Goal: Information Seeking & Learning: Learn about a topic

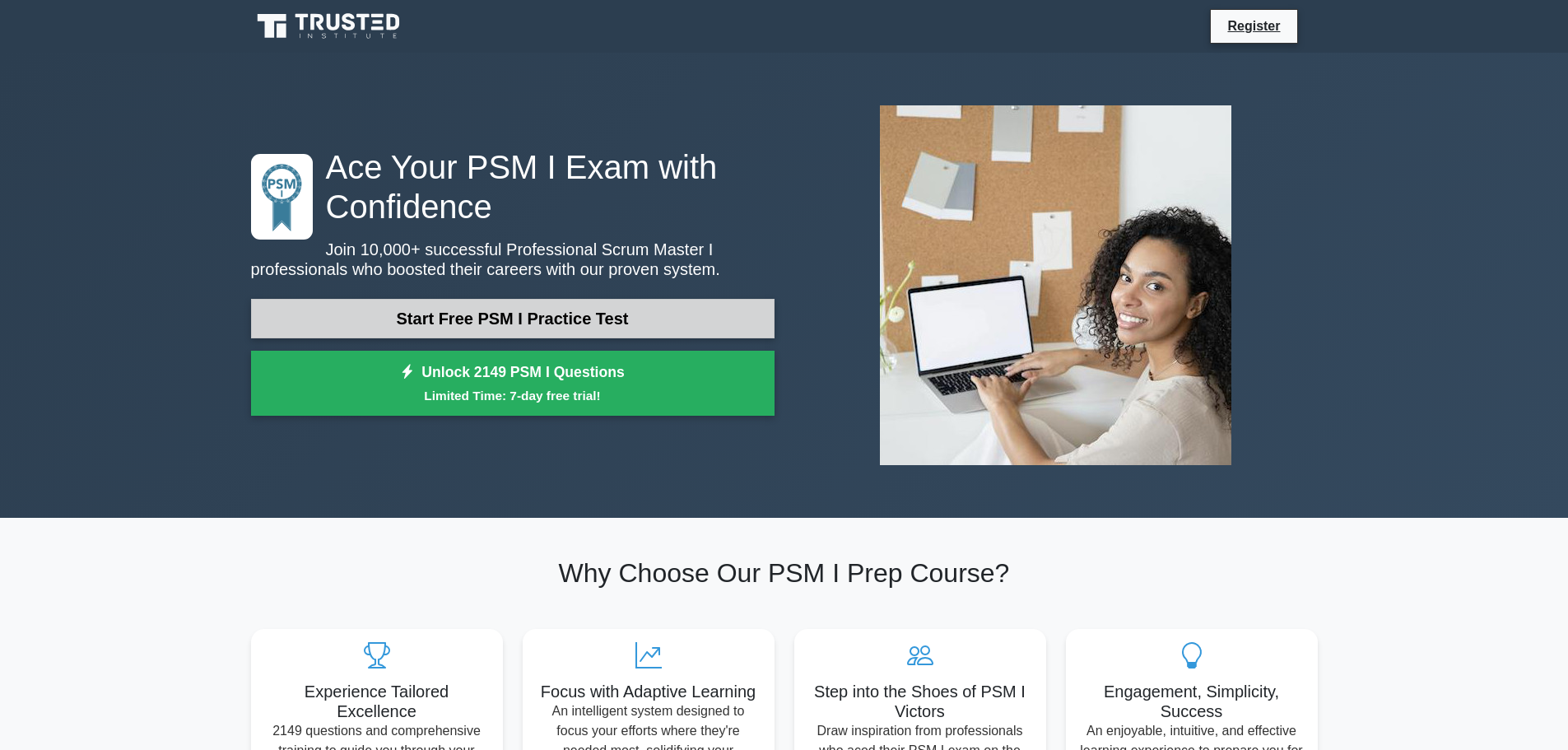
click at [732, 306] on link "Start Free PSM I Practice Test" at bounding box center [513, 318] width 523 height 39
click at [502, 328] on link "Start Free PSM I Practice Test" at bounding box center [513, 318] width 523 height 39
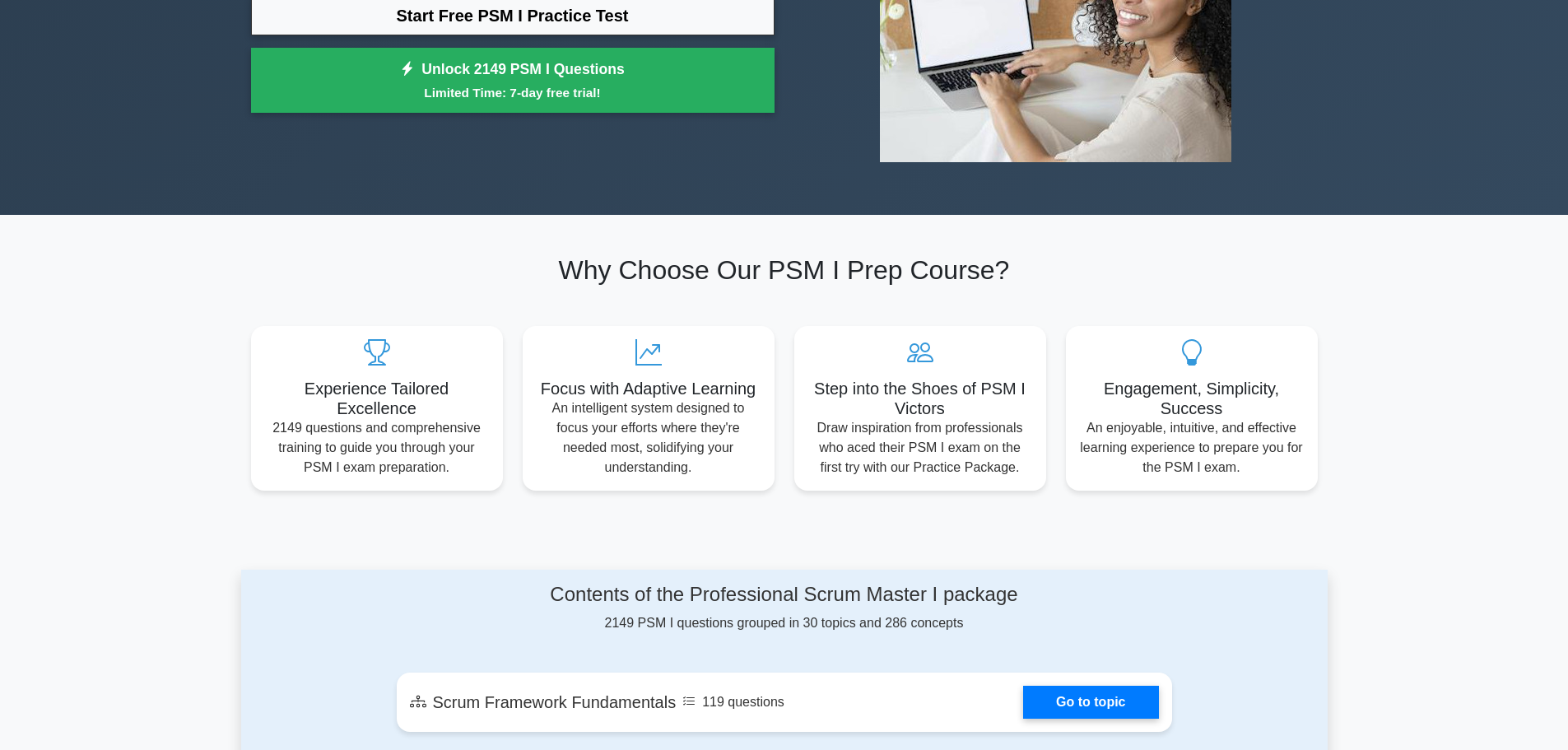
scroll to position [412, 0]
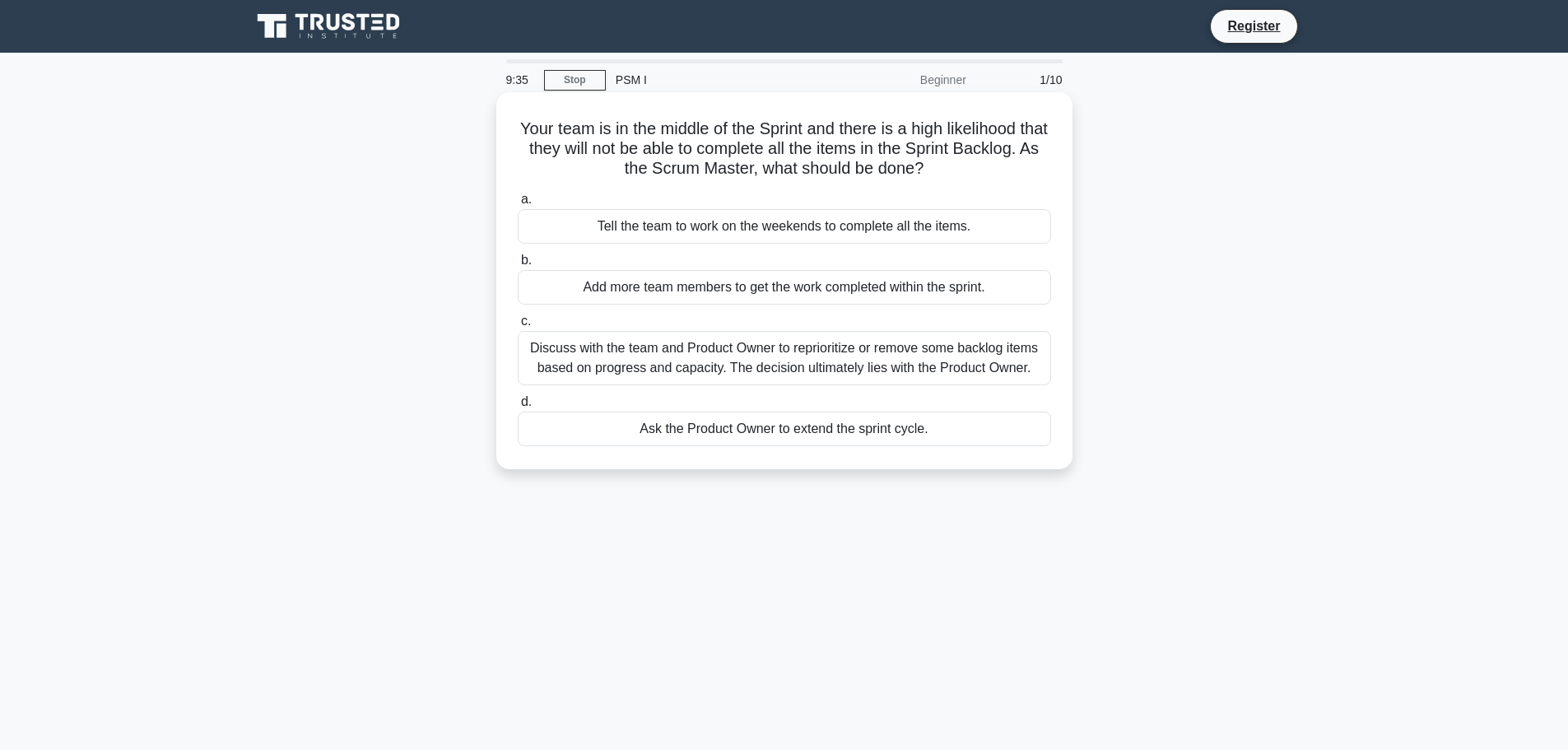
click at [725, 352] on div "Discuss with the team and Product Owner to reprioritize or remove some backlog …" at bounding box center [784, 358] width 533 height 54
click at [517, 327] on input "c. Discuss with the team and Product Owner to reprioritize or remove some backl…" at bounding box center [517, 320] width 0 height 10
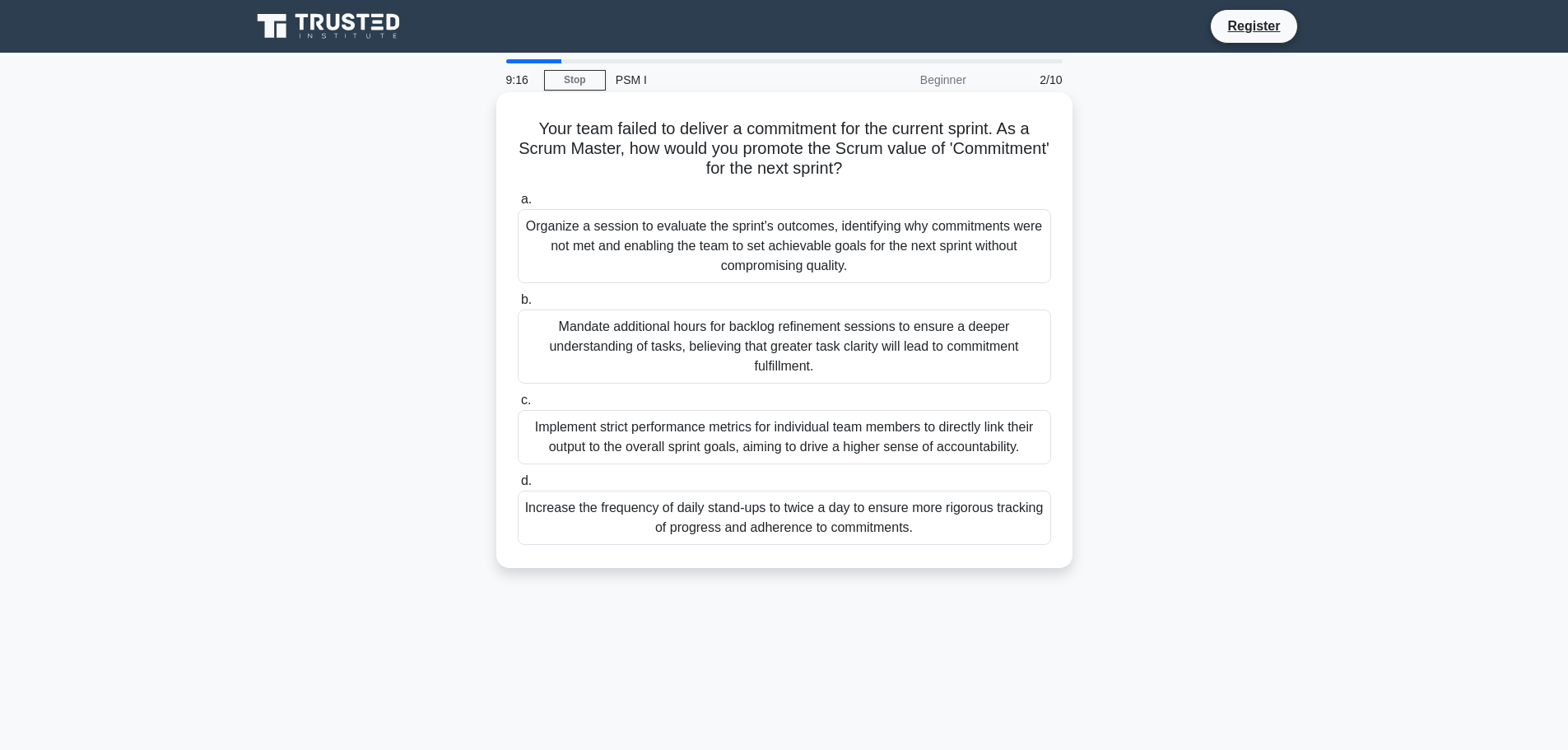
click at [994, 242] on div "Organize a session to evaluate the sprint's outcomes, identifying why commitmen…" at bounding box center [784, 246] width 533 height 74
click at [517, 205] on input "a. Organize a session to evaluate the sprint's outcomes, identifying why commit…" at bounding box center [517, 199] width 0 height 10
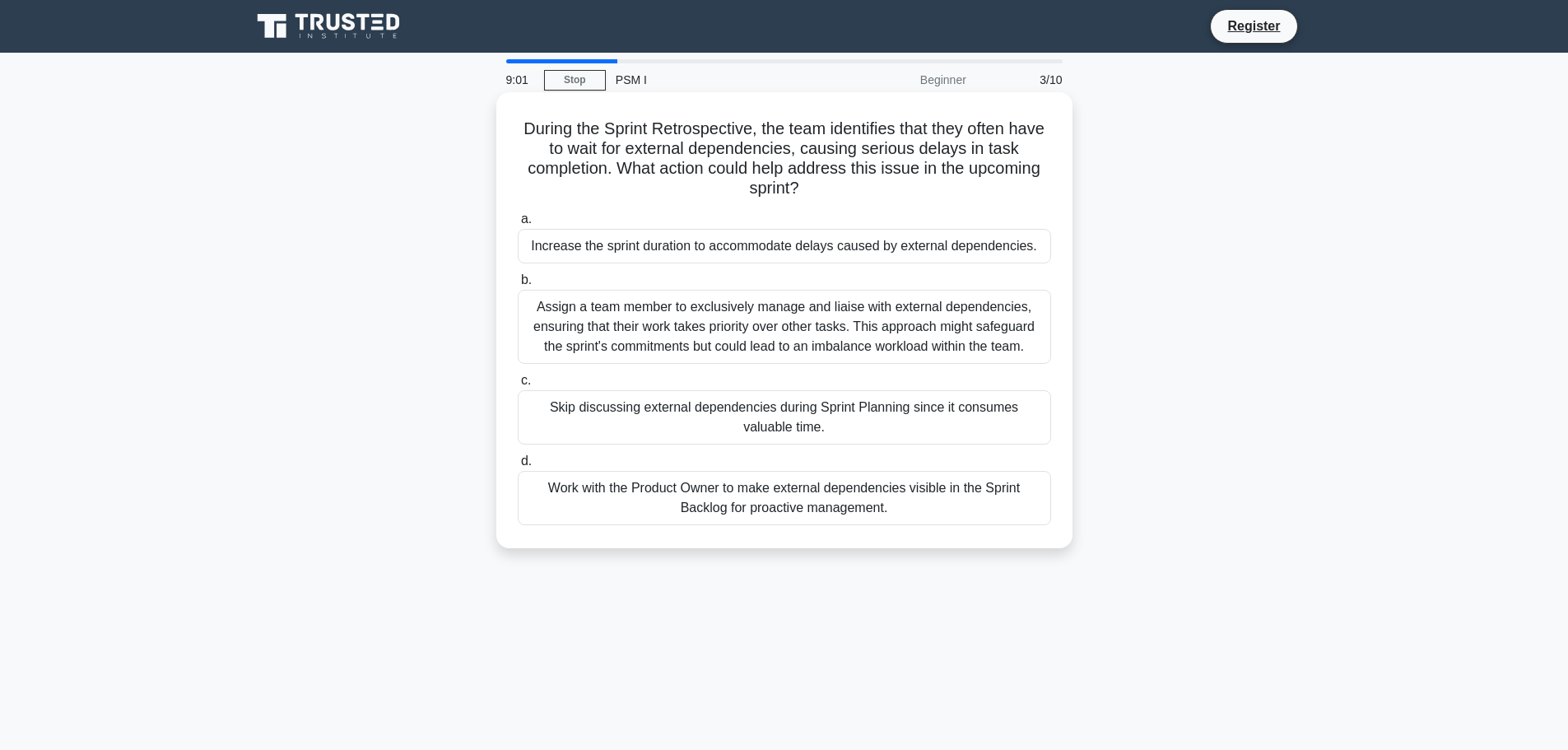
click at [881, 502] on div "Work with the Product Owner to make external dependencies visible in the Sprint…" at bounding box center [784, 498] width 533 height 54
click at [517, 467] on input "d. Work with the Product Owner to make external dependencies visible in the Spr…" at bounding box center [517, 460] width 0 height 10
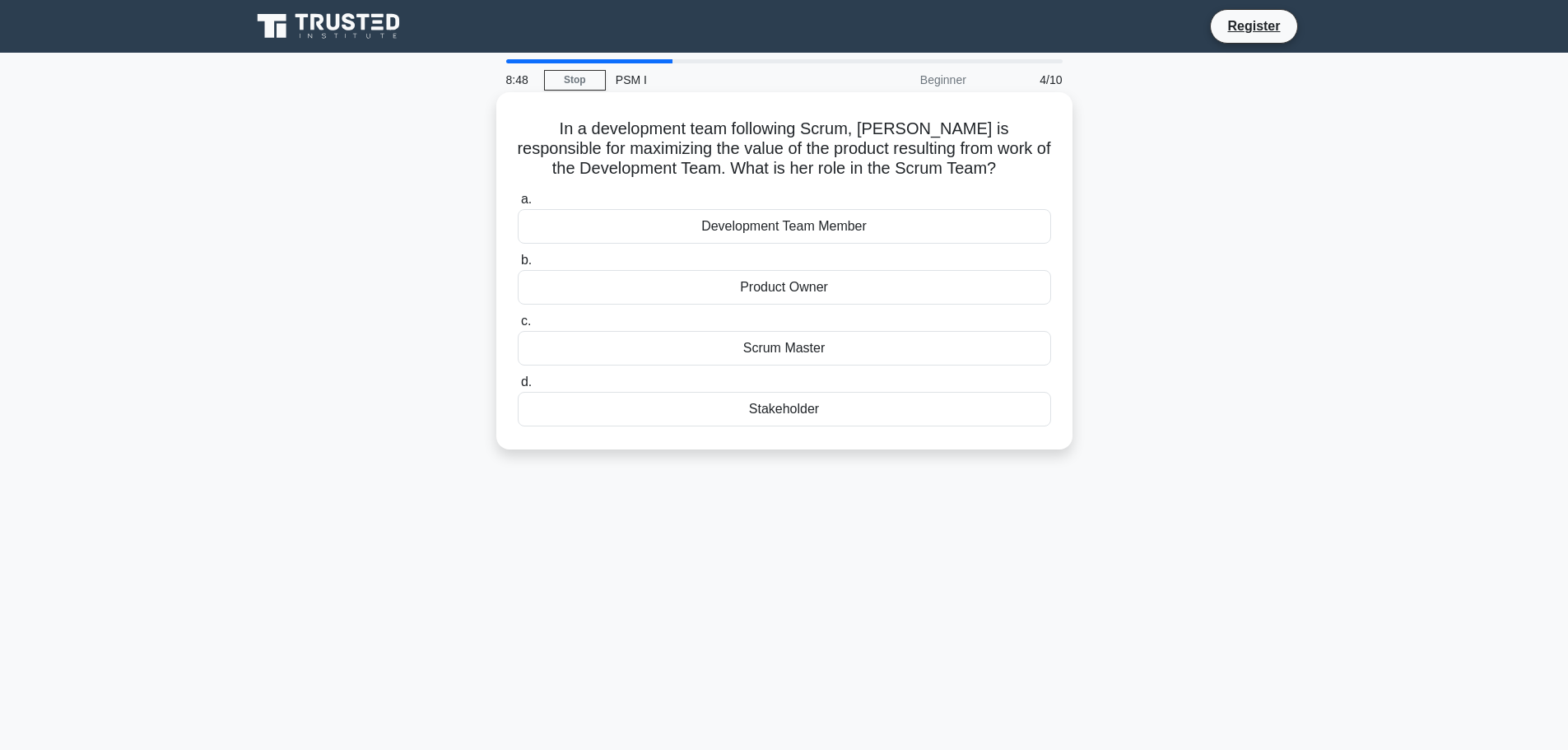
click at [824, 289] on div "Product Owner" at bounding box center [784, 287] width 533 height 35
click at [517, 266] on input "b. Product Owner" at bounding box center [517, 260] width 0 height 10
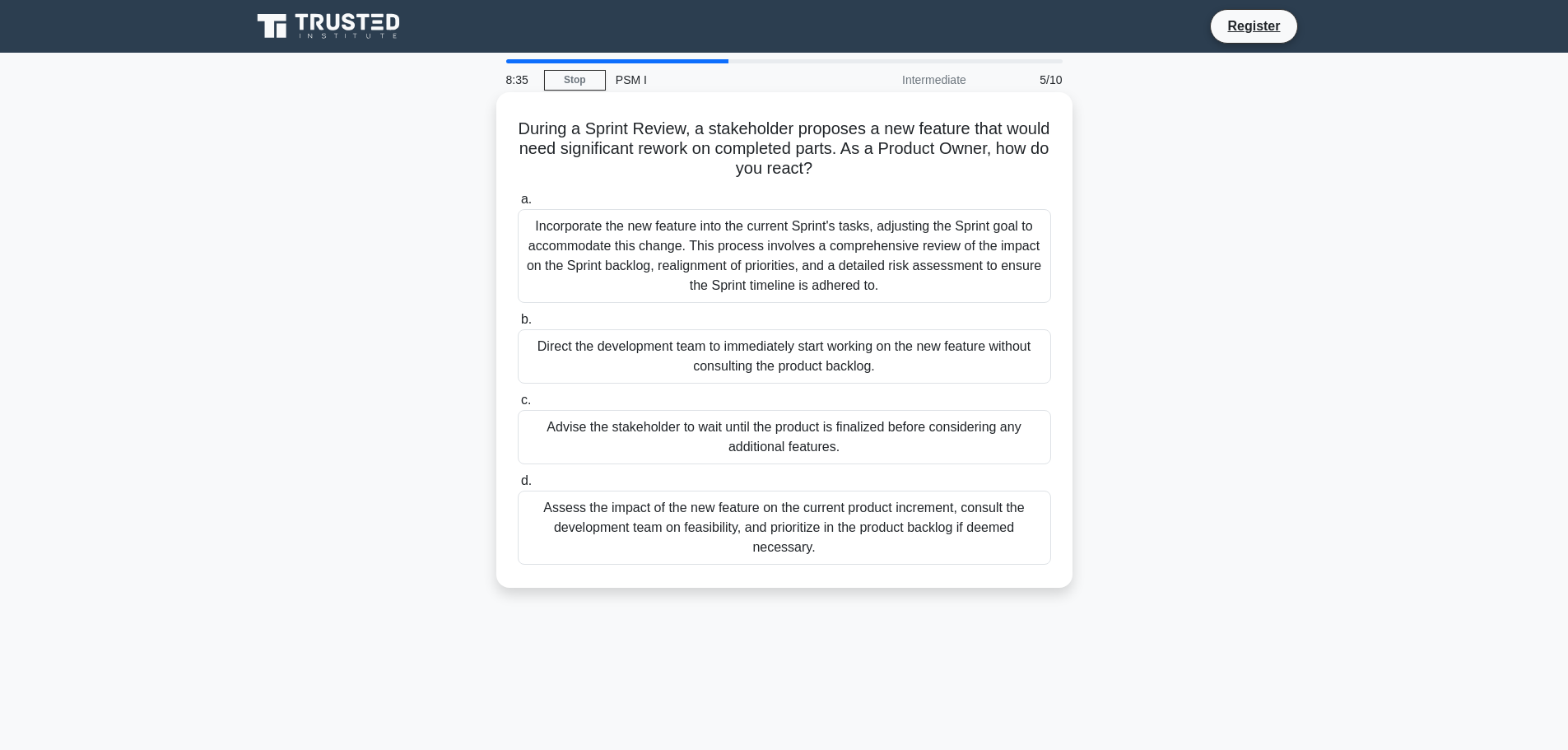
click at [708, 531] on div "Assess the impact of the new feature on the current product increment, consult …" at bounding box center [784, 527] width 533 height 74
click at [517, 487] on input "d. Assess the impact of the new feature on the current product increment, consu…" at bounding box center [517, 480] width 0 height 10
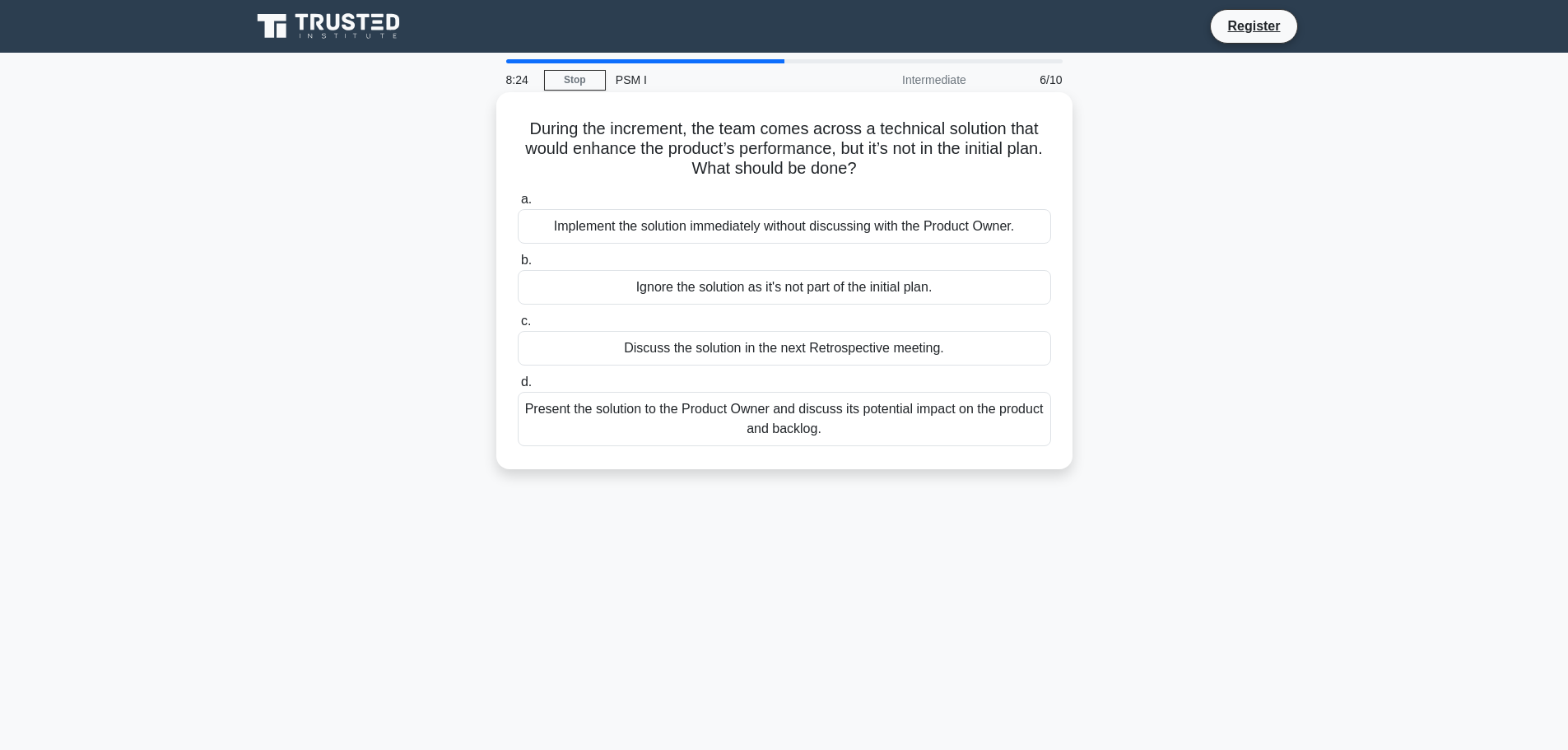
click at [793, 412] on div "Present the solution to the Product Owner and discuss its potential impact on t…" at bounding box center [784, 418] width 533 height 54
click at [517, 388] on input "d. Present the solution to the Product Owner and discuss its potential impact o…" at bounding box center [517, 382] width 0 height 10
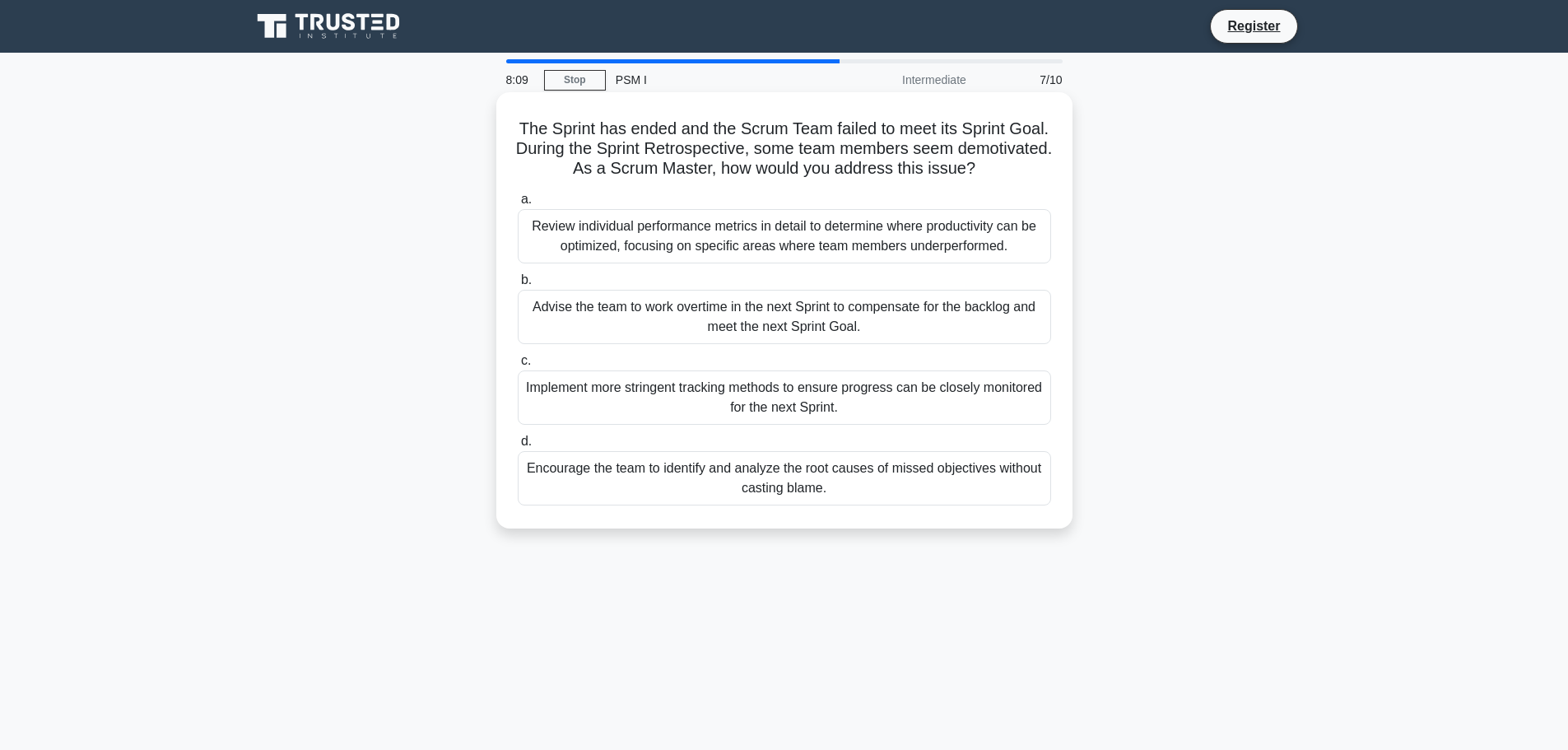
click at [648, 472] on div "Encourage the team to identify and analyze the root causes of missed objectives…" at bounding box center [784, 478] width 533 height 54
click at [517, 446] on input "d. Encourage the team to identify and analyze the root causes of missed objecti…" at bounding box center [517, 441] width 0 height 10
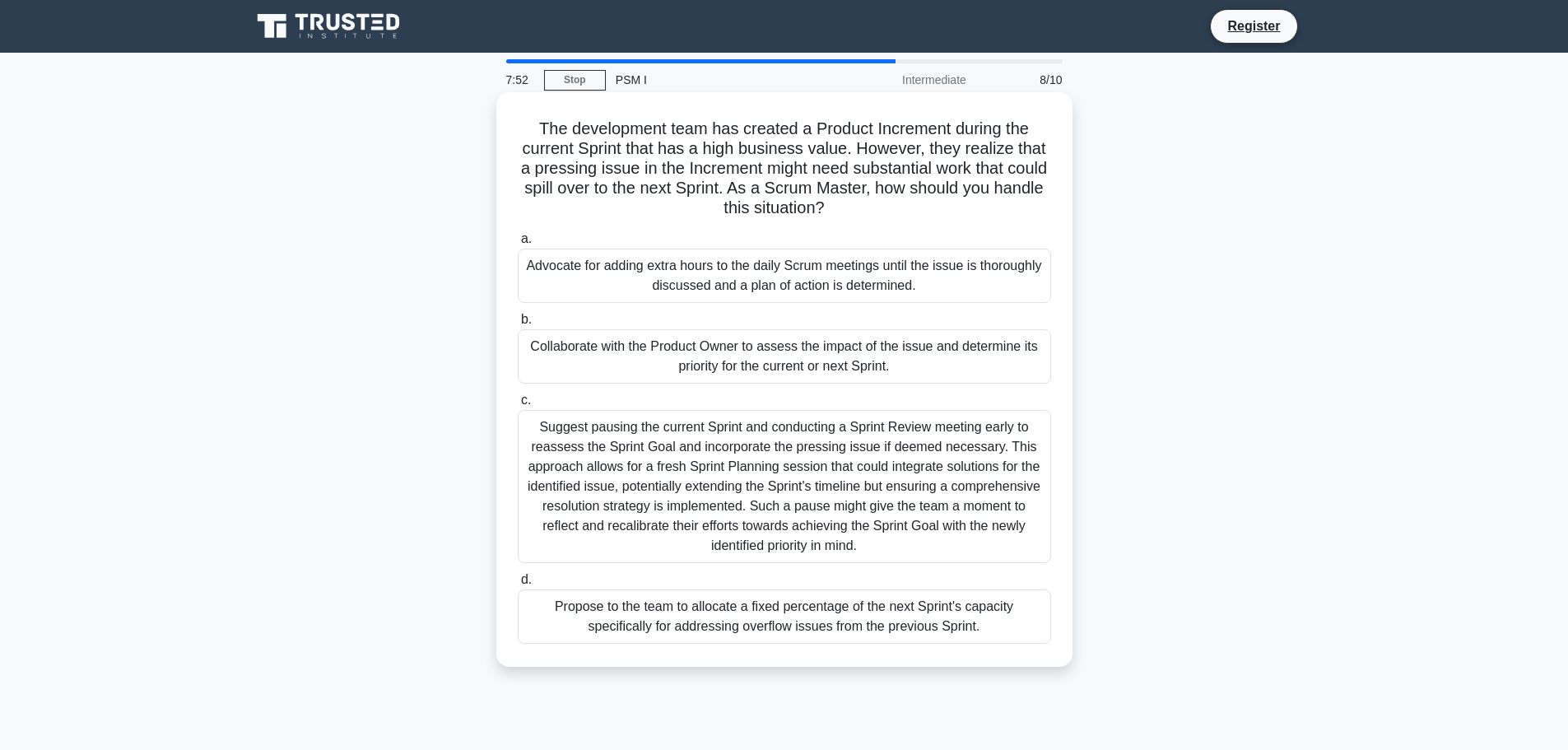
click at [802, 346] on div "Collaborate with the Product Owner to assess the impact of the issue and determ…" at bounding box center [784, 356] width 533 height 54
click at [517, 325] on input "b. Collaborate with the Product Owner to assess the impact of the issue and det…" at bounding box center [517, 319] width 0 height 10
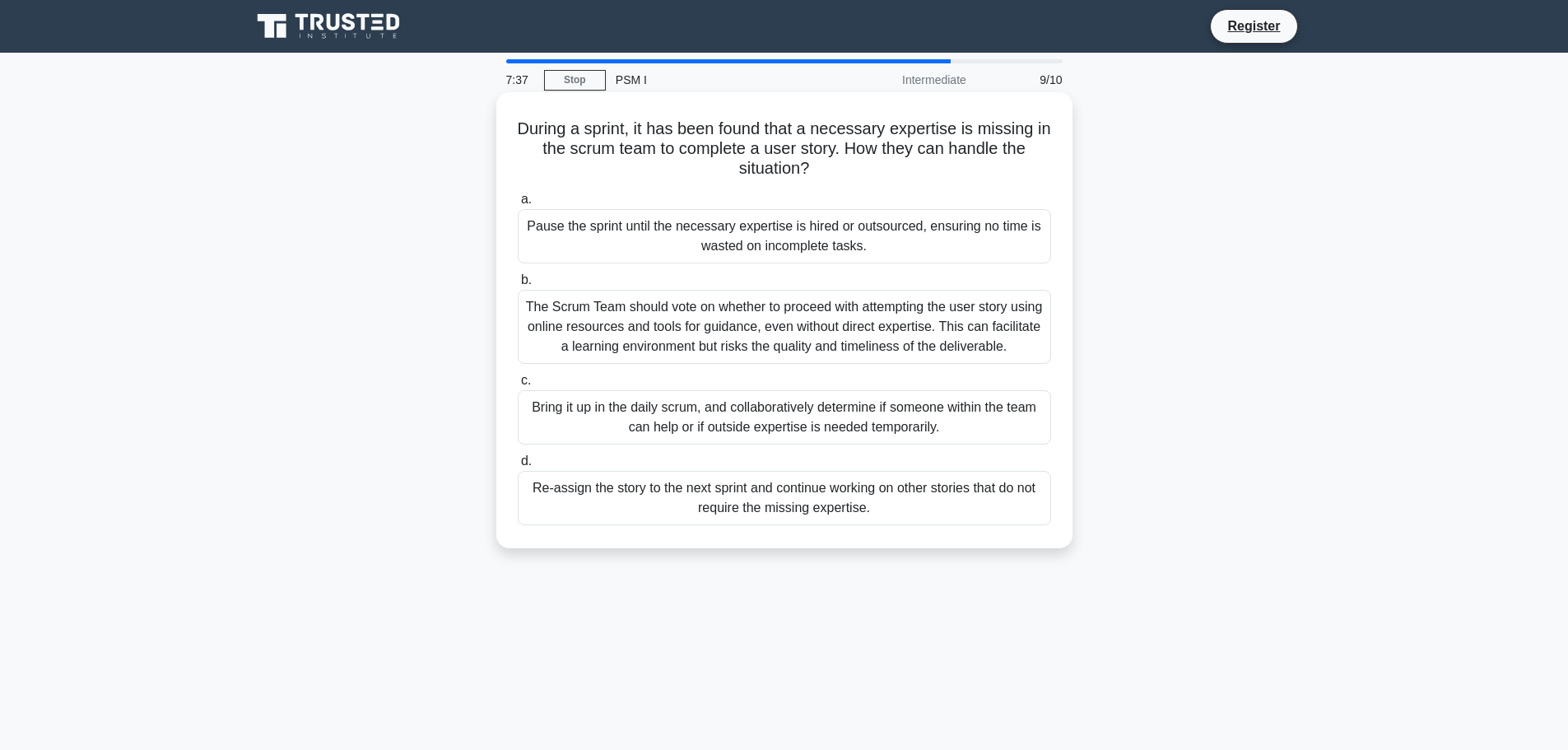
click at [661, 421] on div "Bring it up in the daily scrum, and collaboratively determine if someone within…" at bounding box center [784, 417] width 533 height 54
click at [517, 386] on input "c. Bring it up in the daily scrum, and collaboratively determine if someone wit…" at bounding box center [517, 380] width 0 height 10
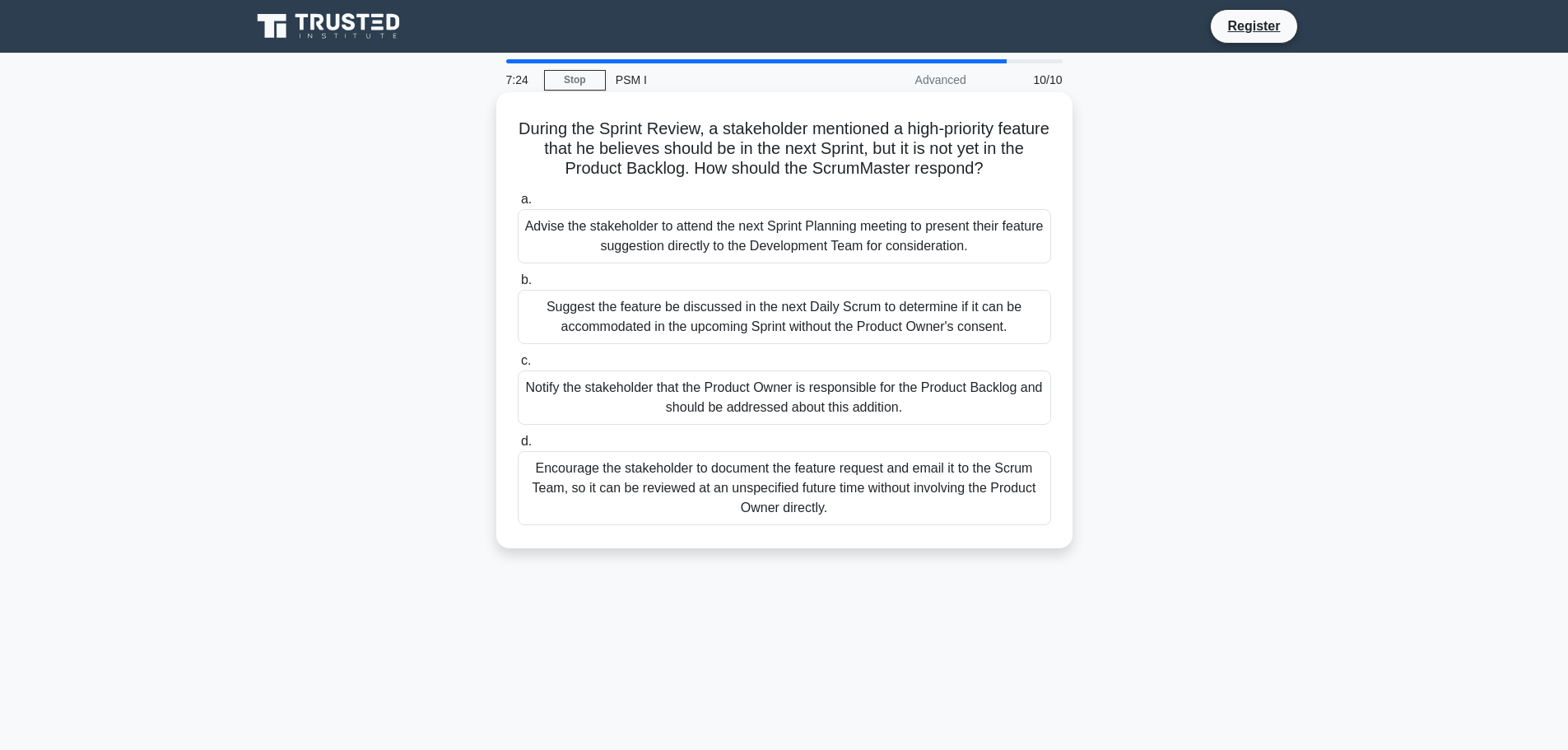
click at [721, 401] on div "Notify the stakeholder that the Product Owner is responsible for the Product Ba…" at bounding box center [784, 398] width 533 height 54
click at [923, 399] on div "Notify the stakeholder that the Product Owner is responsible for the Product Ba…" at bounding box center [784, 398] width 533 height 54
click at [517, 366] on input "c. Notify the stakeholder that the Product Owner is responsible for the Product…" at bounding box center [517, 361] width 0 height 10
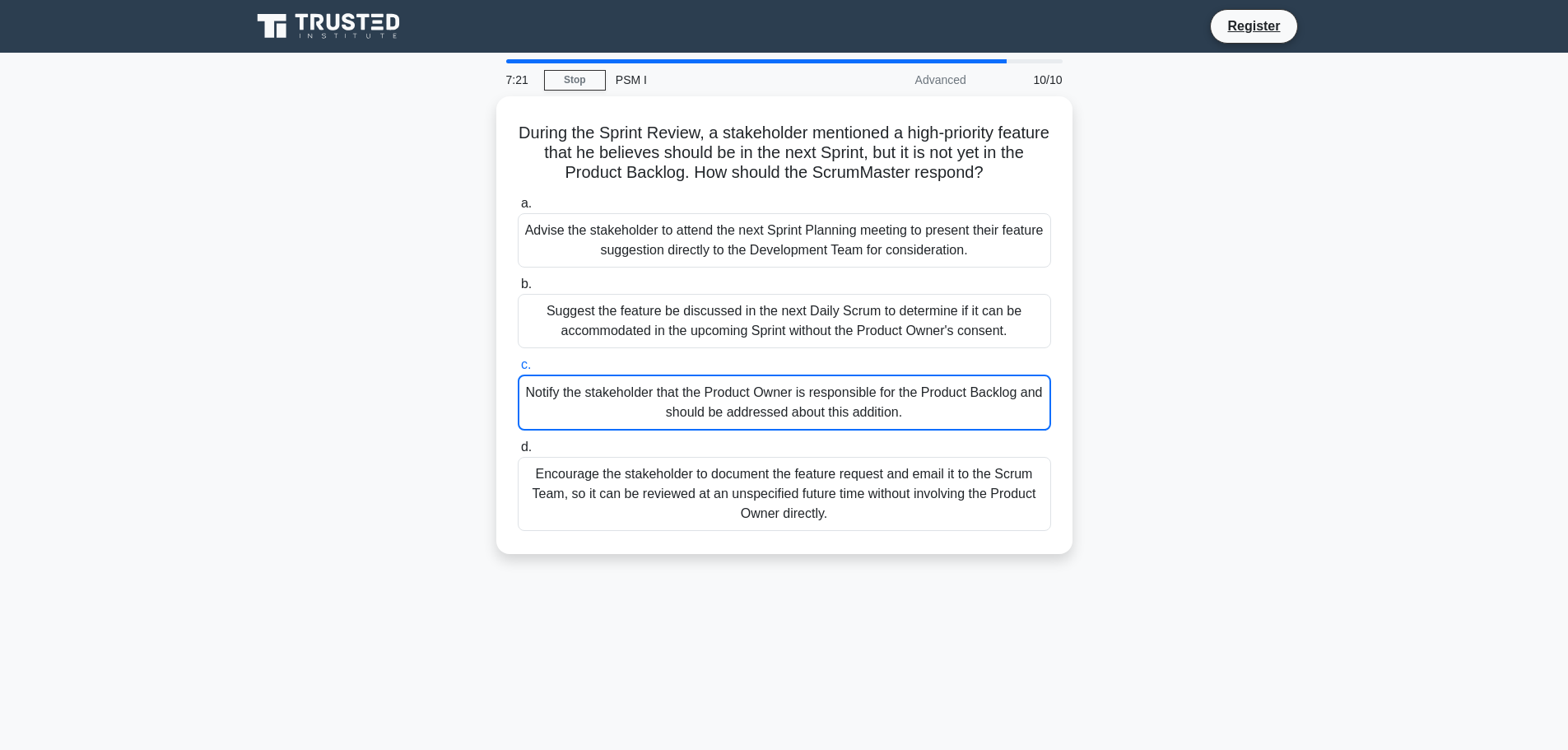
click at [1262, 325] on div "During the Sprint Review, a stakeholder mentioned a high-priority feature that …" at bounding box center [784, 334] width 1086 height 477
click at [1080, 264] on div "During the Sprint Review, a stakeholder mentioned a high-priority feature that …" at bounding box center [784, 334] width 1086 height 477
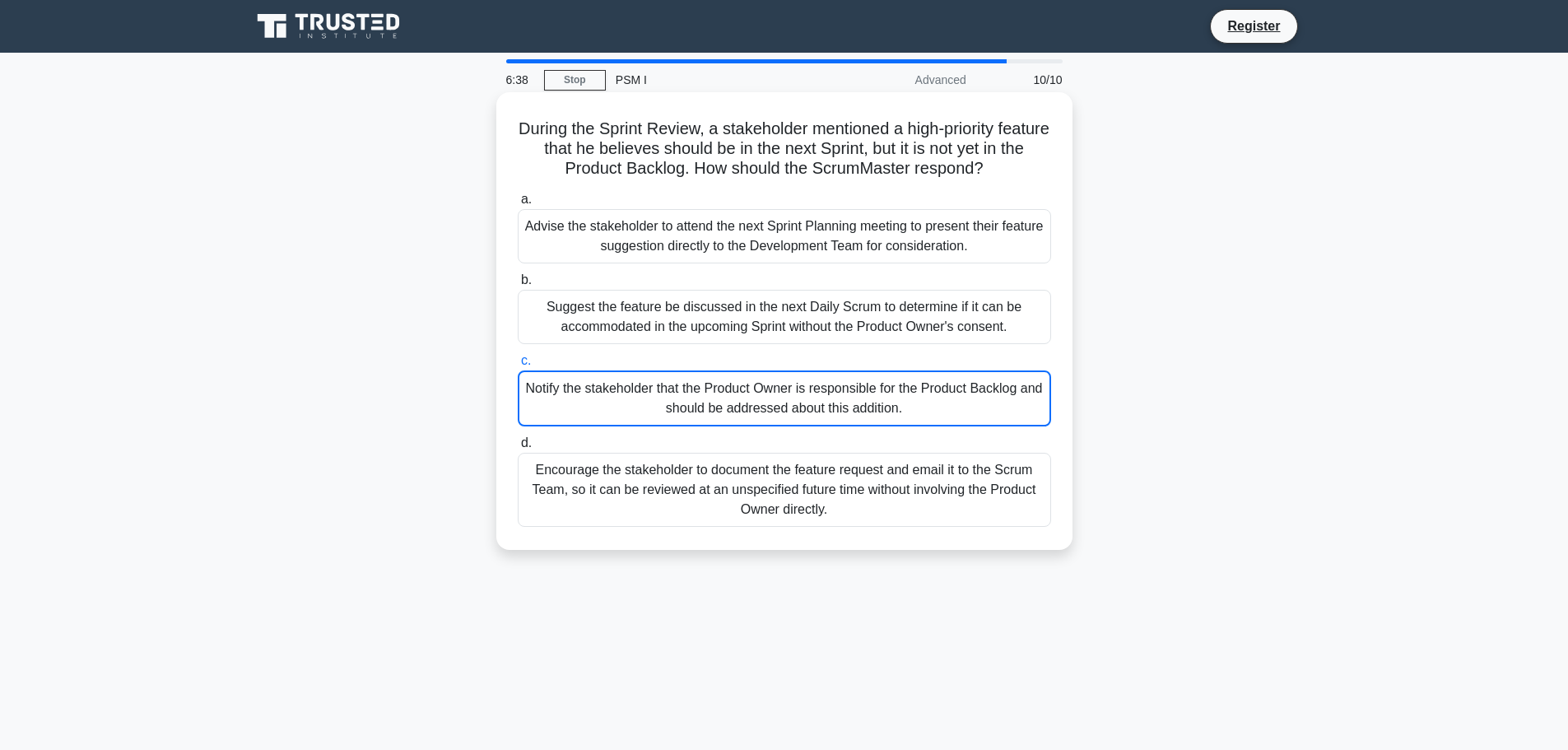
click at [1055, 238] on div "a. Advise the stakeholder to attend the next Sprint Planning meeting to present…" at bounding box center [784, 226] width 553 height 74
click at [1024, 233] on div "Advise the stakeholder to attend the next Sprint Planning meeting to present th…" at bounding box center [784, 236] width 533 height 54
click at [517, 205] on input "a. Advise the stakeholder to attend the next Sprint Planning meeting to present…" at bounding box center [517, 199] width 0 height 10
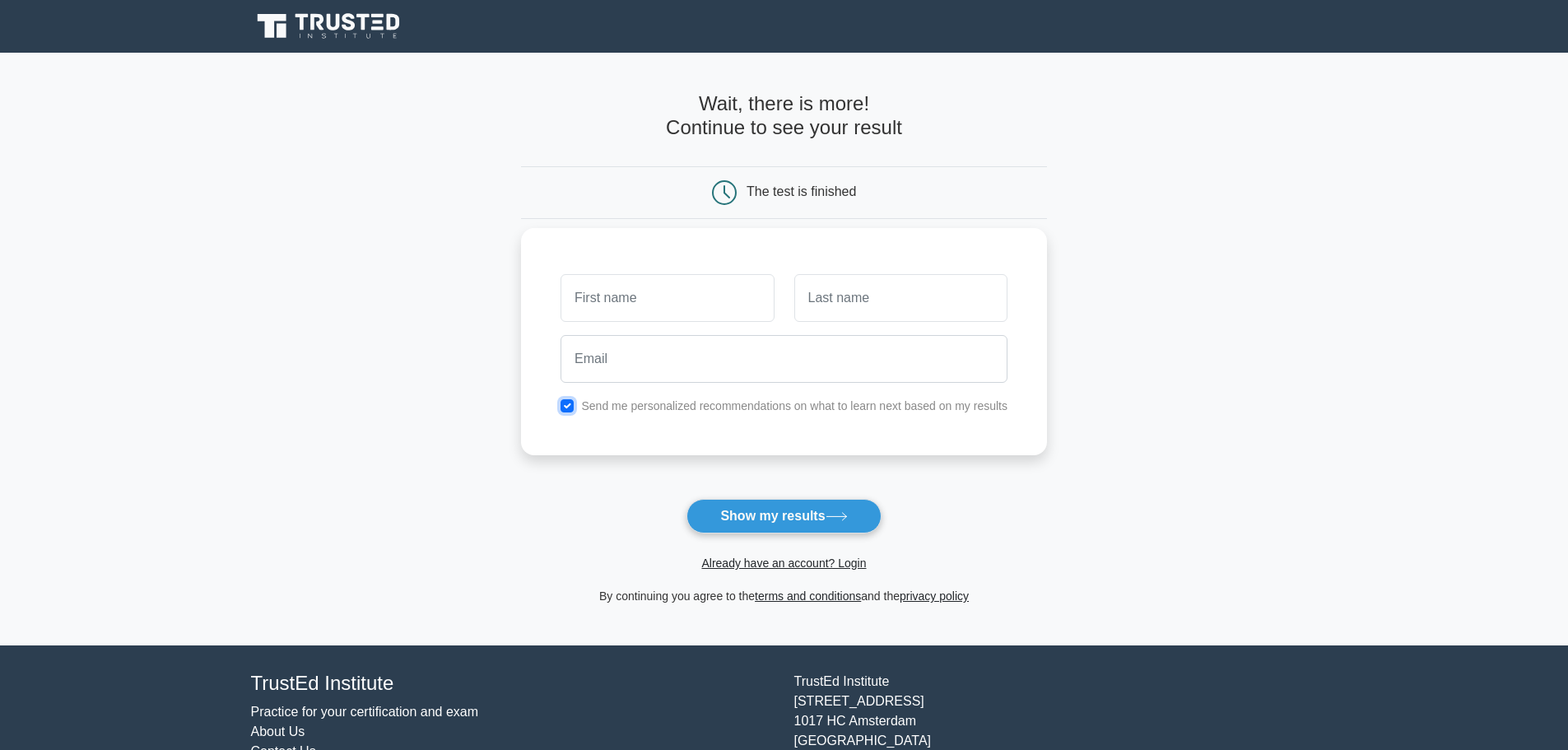
click at [568, 410] on input "checkbox" at bounding box center [567, 405] width 13 height 13
checkbox input "false"
click at [811, 523] on button "Show my results" at bounding box center [784, 516] width 194 height 35
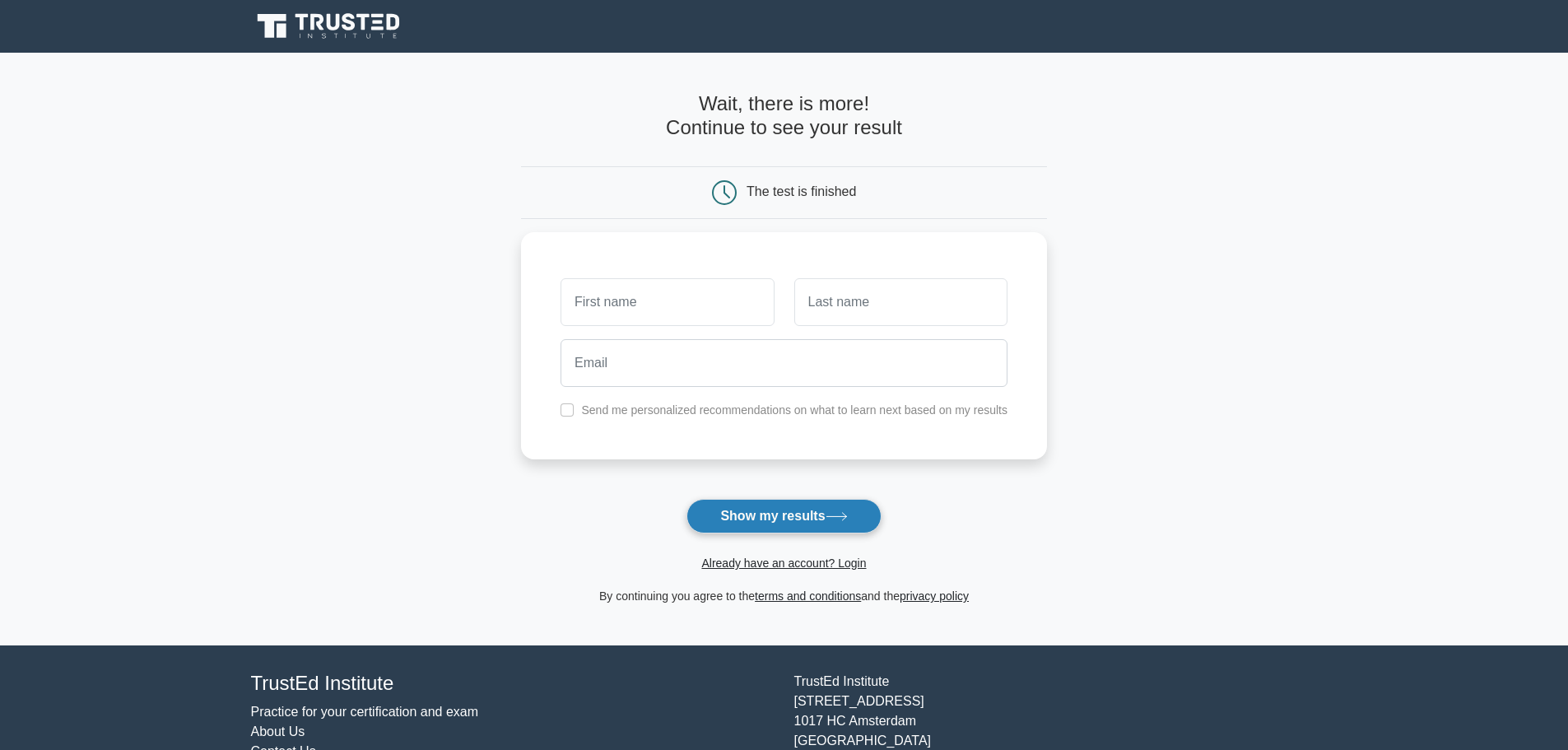
click at [811, 523] on button "Show my results" at bounding box center [784, 516] width 194 height 35
click at [811, 522] on button "Show my results" at bounding box center [784, 516] width 194 height 35
click at [993, 507] on form "Wait, there is more! Continue to see your result The test is finished and the" at bounding box center [784, 349] width 526 height 514
